Goal: Find contact information: Find contact information

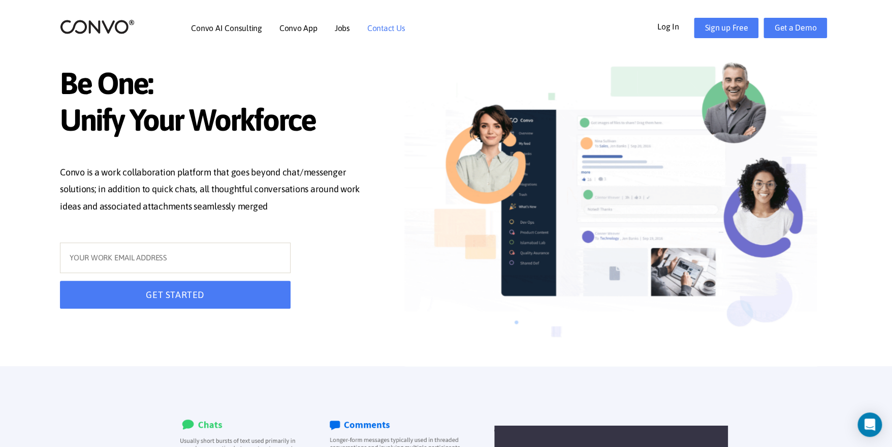
click at [389, 24] on link "Contact Us" at bounding box center [386, 28] width 38 height 8
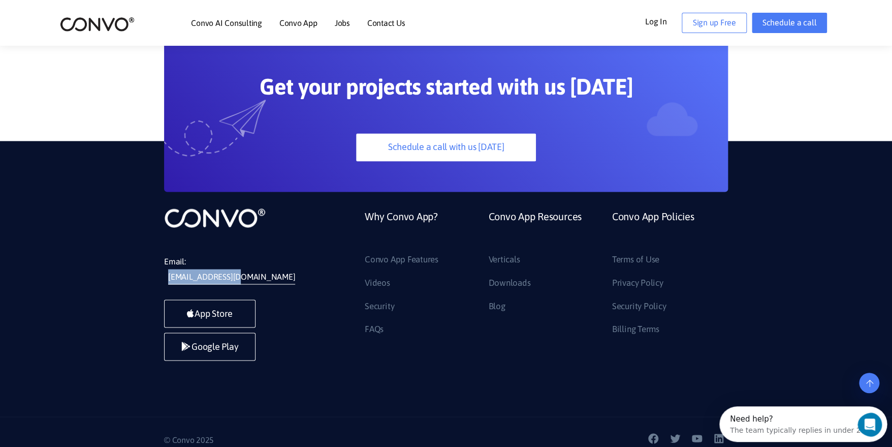
drag, startPoint x: 277, startPoint y: 264, endPoint x: 192, endPoint y: 259, distance: 86.0
click at [192, 259] on li "Email: [EMAIL_ADDRESS][DOMAIN_NAME]" at bounding box center [240, 269] width 152 height 30
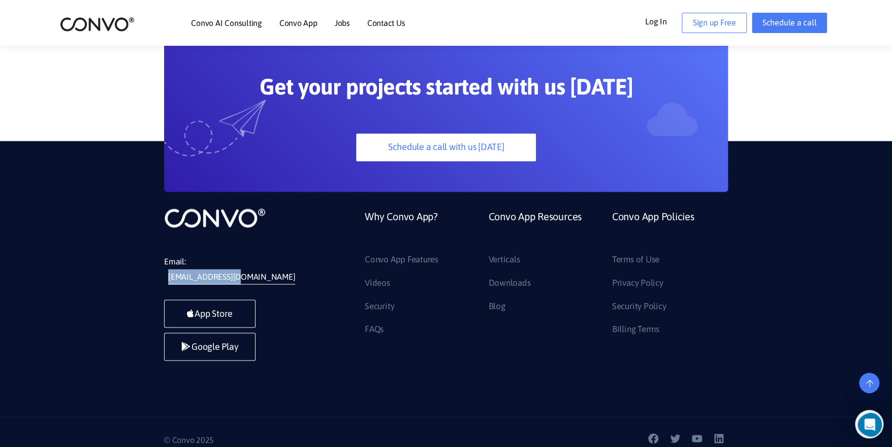
copy link "[EMAIL_ADDRESS][DOMAIN_NAME]"
